Goal: Task Accomplishment & Management: Manage account settings

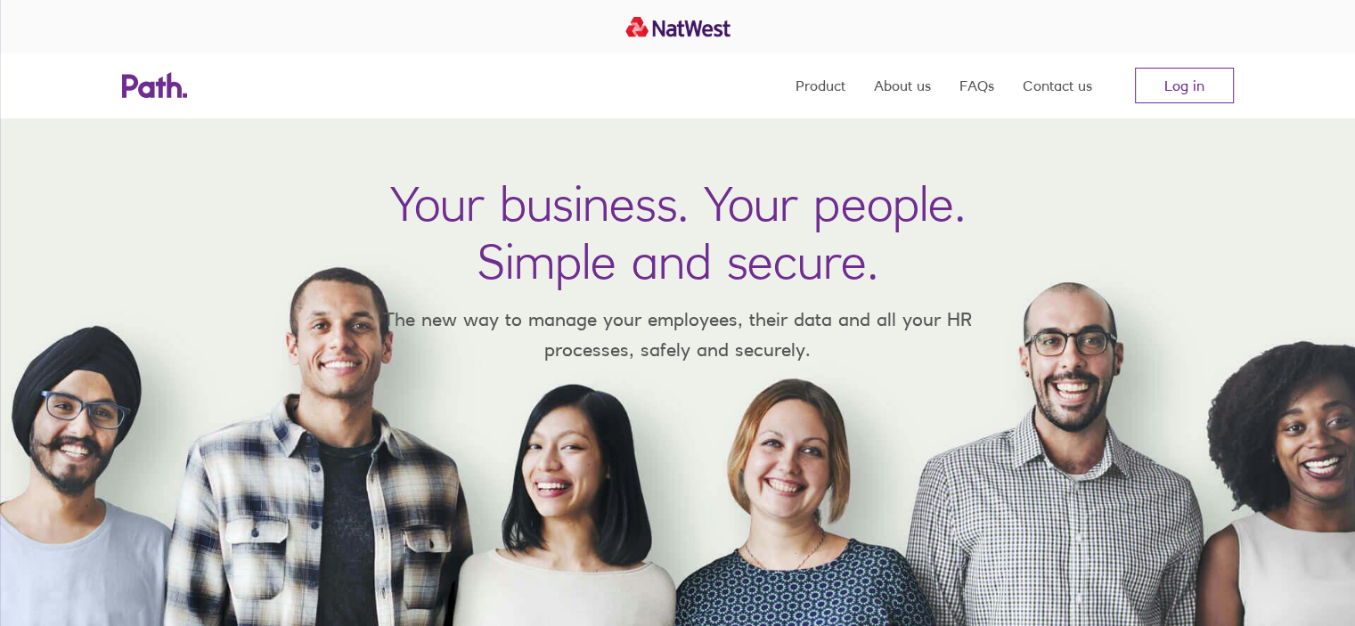
click at [1215, 56] on nav "Product About us FAQs Contact us Log in" at bounding box center [1014, 85] width 438 height 64
click at [1208, 80] on link "Log in" at bounding box center [1184, 86] width 99 height 36
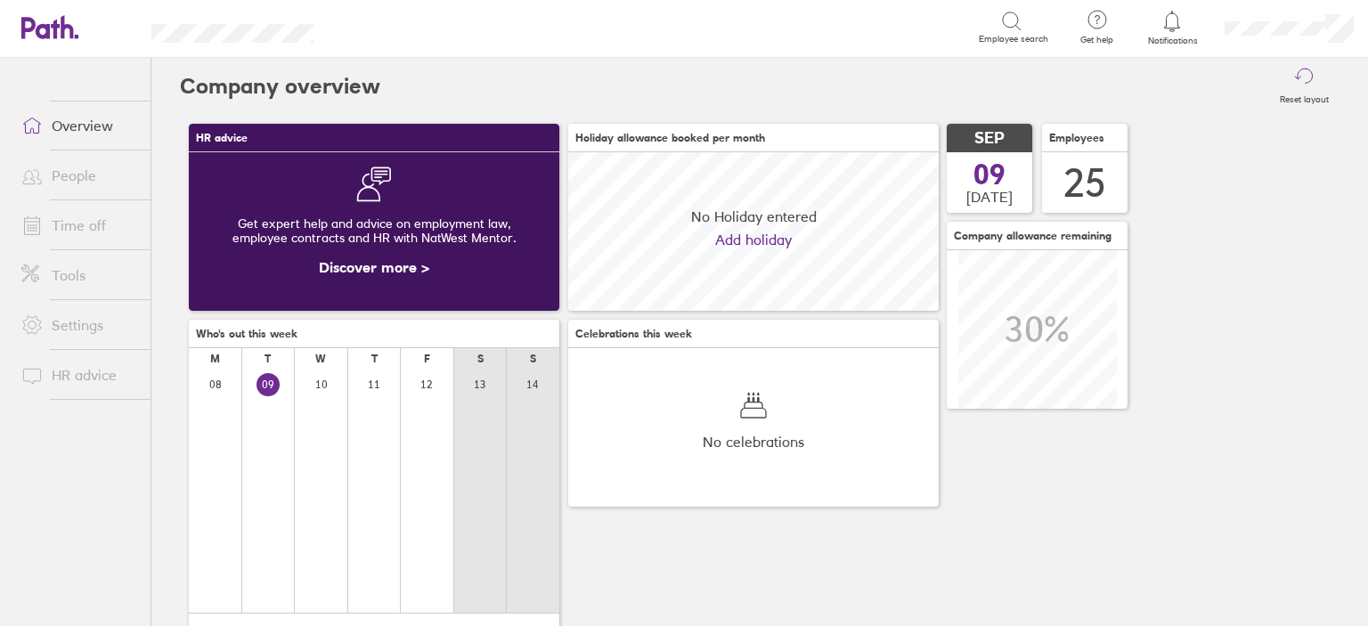
scroll to position [158, 370]
click at [96, 230] on link "Time off" at bounding box center [78, 225] width 143 height 36
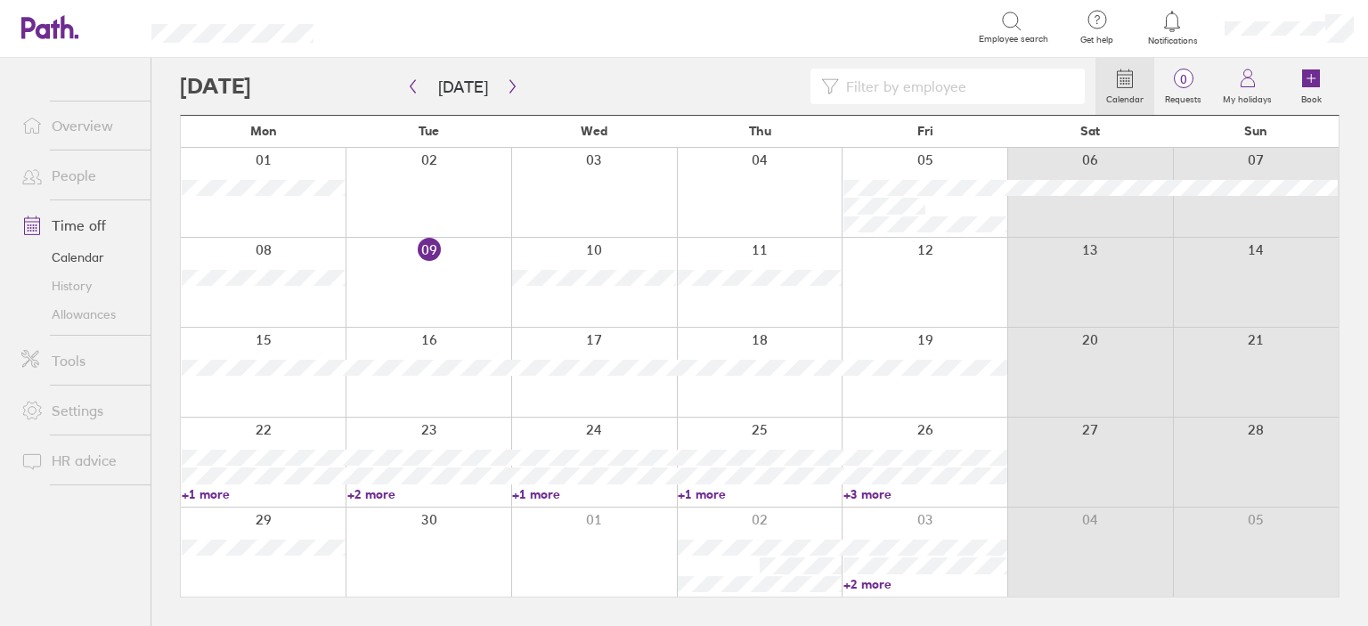
drag, startPoint x: 1190, startPoint y: 74, endPoint x: 894, endPoint y: 302, distance: 373.3
click at [1190, 74] on span "0" at bounding box center [1183, 79] width 58 height 14
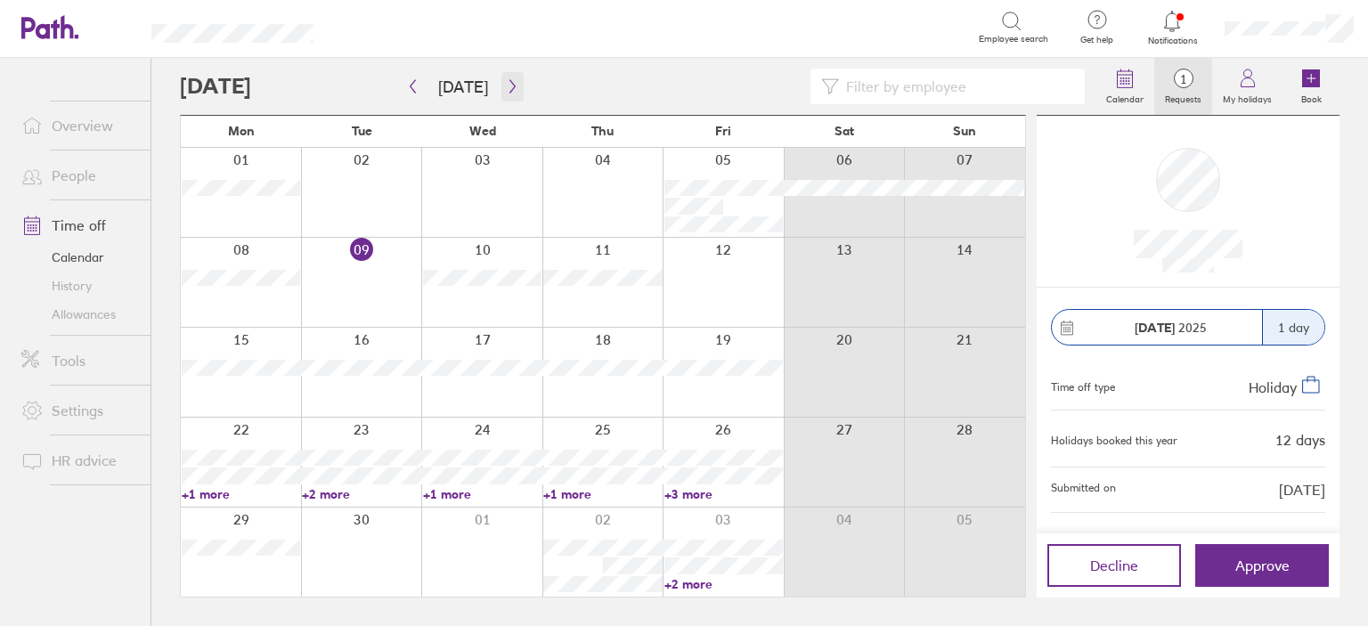
click at [513, 85] on button "button" at bounding box center [512, 86] width 22 height 29
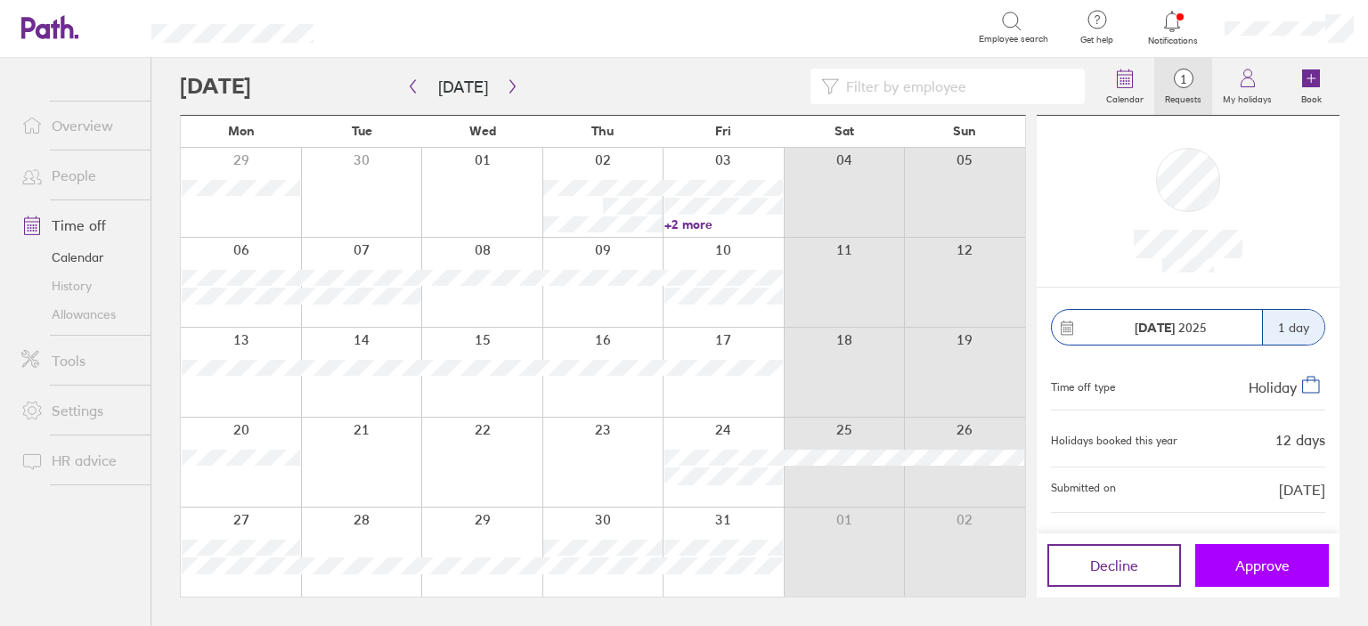
click at [1262, 566] on span "Approve" at bounding box center [1262, 565] width 54 height 16
